Goal: Transaction & Acquisition: Obtain resource

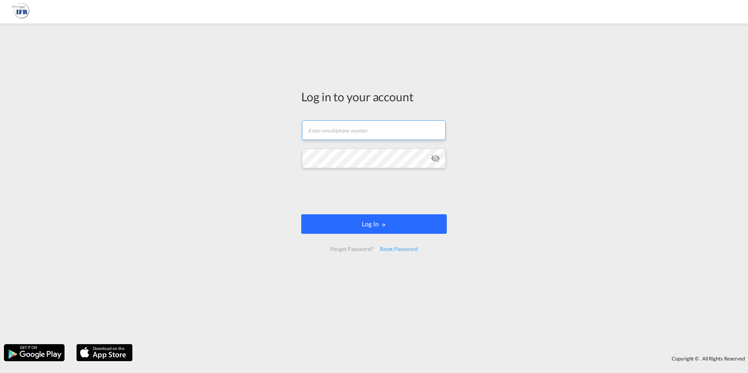
type input "[EMAIL_ADDRESS][DOMAIN_NAME]"
click at [346, 227] on button "Log In" at bounding box center [374, 224] width 146 height 20
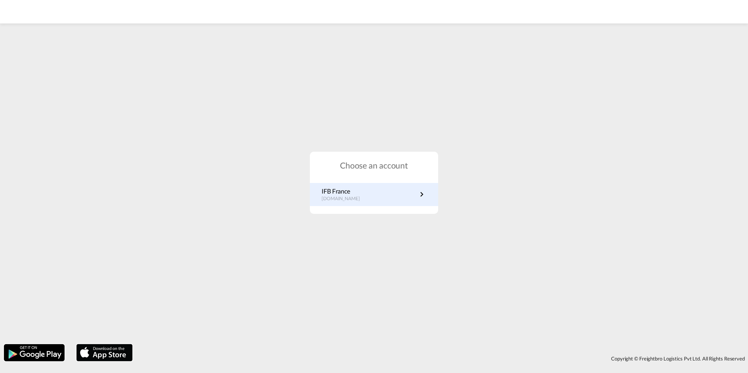
click at [344, 202] on p "[DOMAIN_NAME]" at bounding box center [345, 199] width 46 height 7
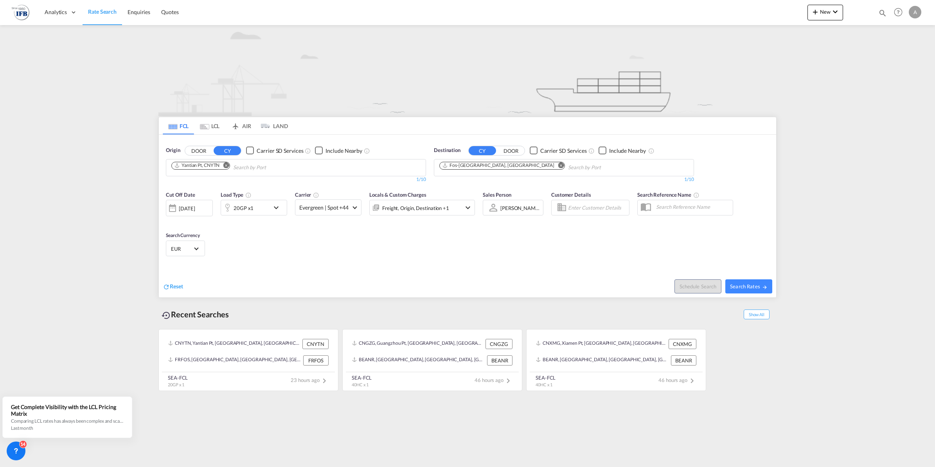
click at [226, 164] on md-icon "Remove" at bounding box center [226, 165] width 6 height 6
type input "ningbo"
click at [223, 181] on div "Ningbo China CNNGB" at bounding box center [232, 185] width 149 height 23
click at [195, 205] on div "26 Sep 2025" at bounding box center [187, 208] width 16 height 7
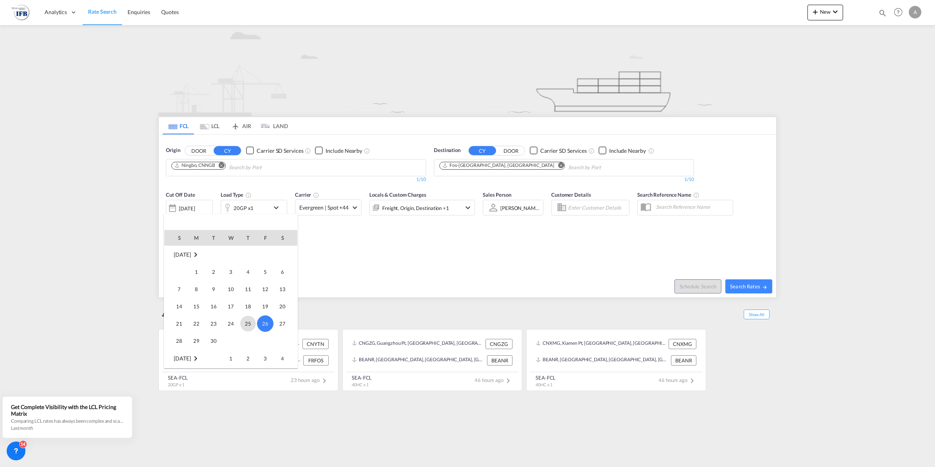
scroll to position [360, 0]
click at [251, 310] on span "2" at bounding box center [248, 309] width 16 height 16
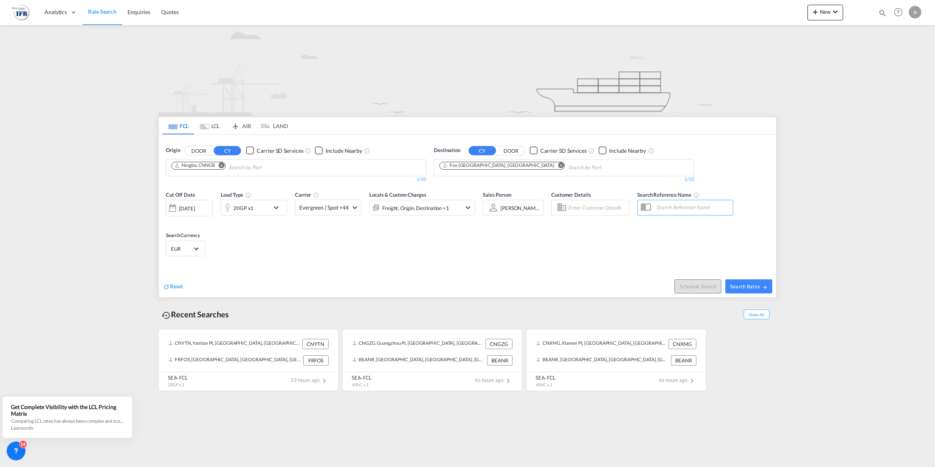
click at [254, 205] on div "20GP x1" at bounding box center [245, 208] width 49 height 16
click at [259, 242] on input "2500" at bounding box center [257, 241] width 31 height 13
type input "9500"
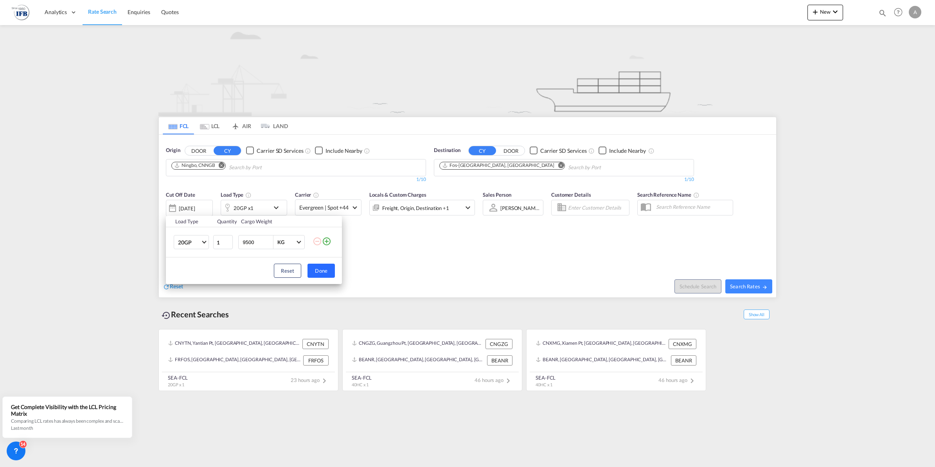
click at [326, 273] on button "Done" at bounding box center [321, 270] width 27 height 14
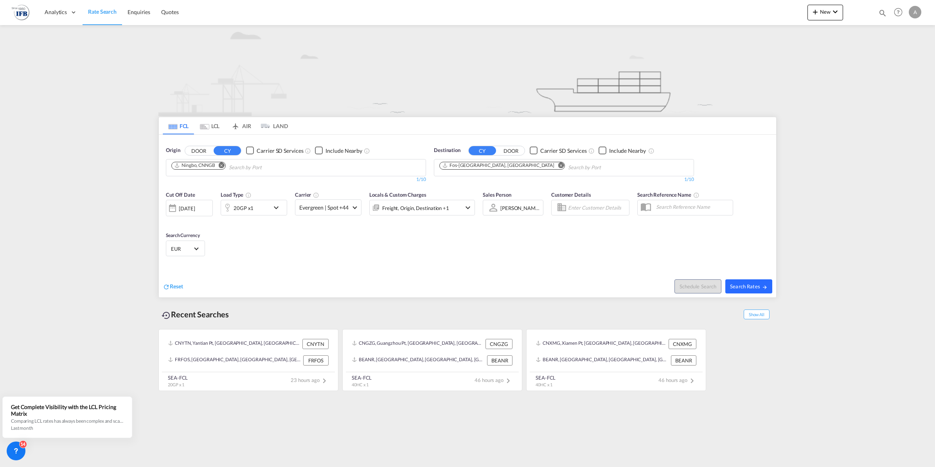
click at [747, 287] on span "Search Rates" at bounding box center [749, 286] width 38 height 6
type input "CNNGB to FRFOS / 2 Oct 2025"
